Goal: Navigation & Orientation: Find specific page/section

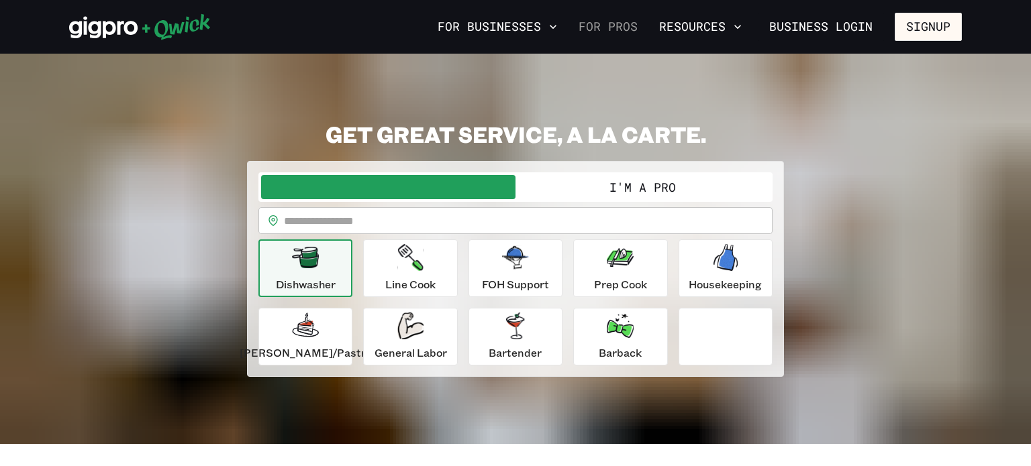
click at [612, 18] on link "For Pros" at bounding box center [608, 26] width 70 height 23
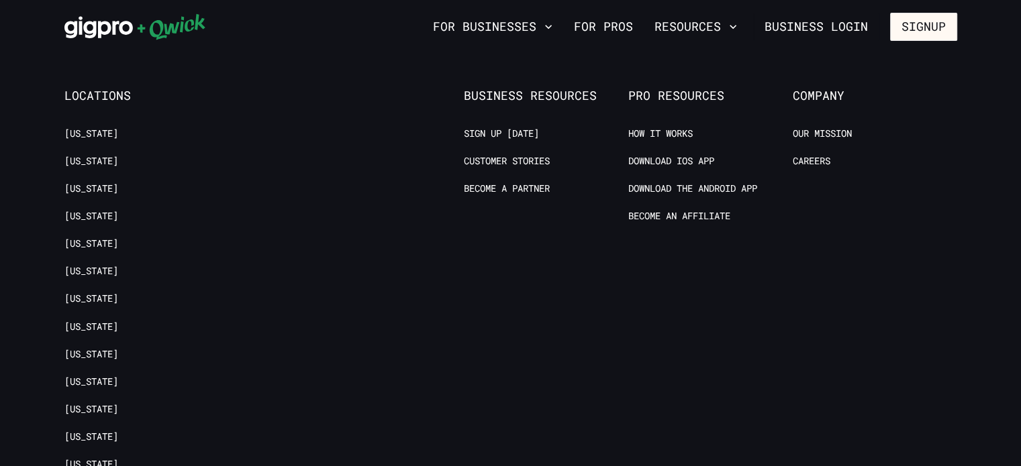
scroll to position [2705, 0]
